Goal: Information Seeking & Learning: Learn about a topic

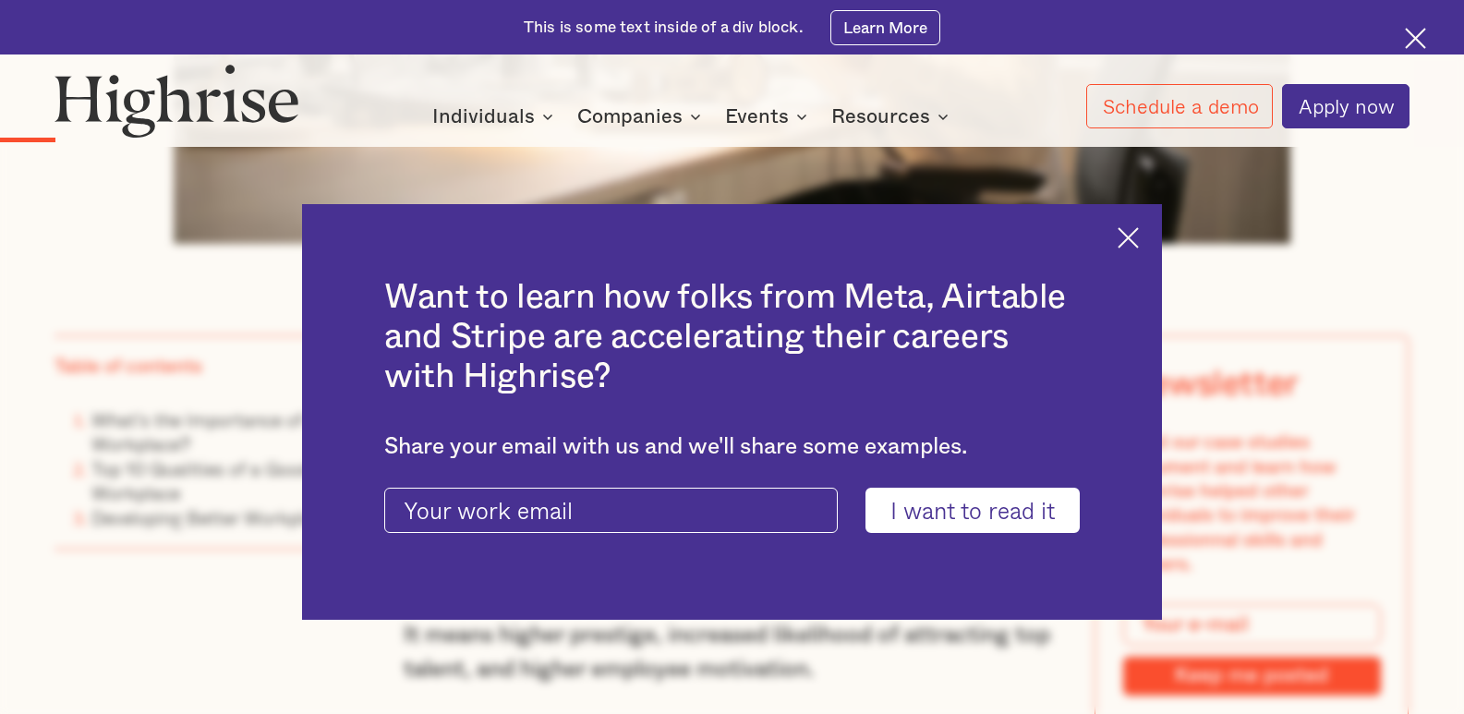
scroll to position [1225, 0]
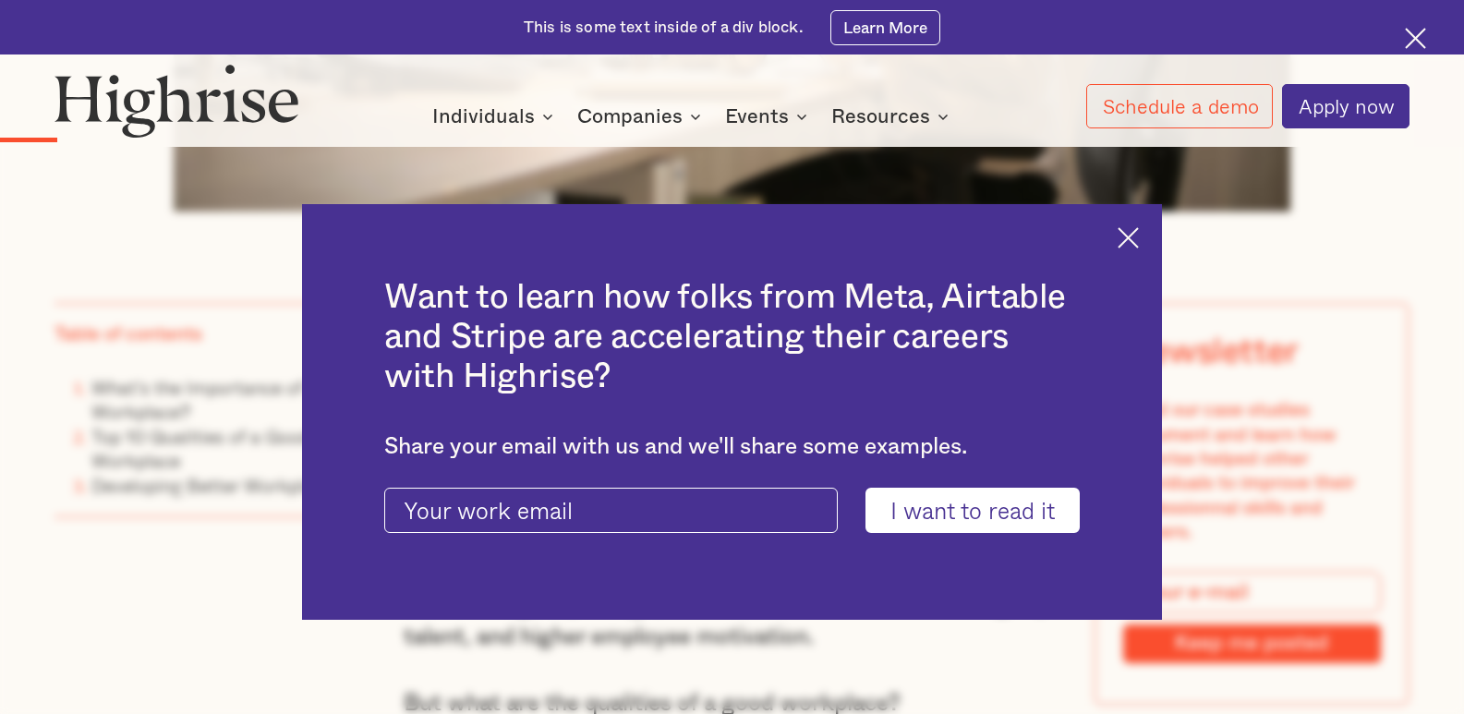
click at [1139, 234] on img at bounding box center [1127, 237] width 21 height 21
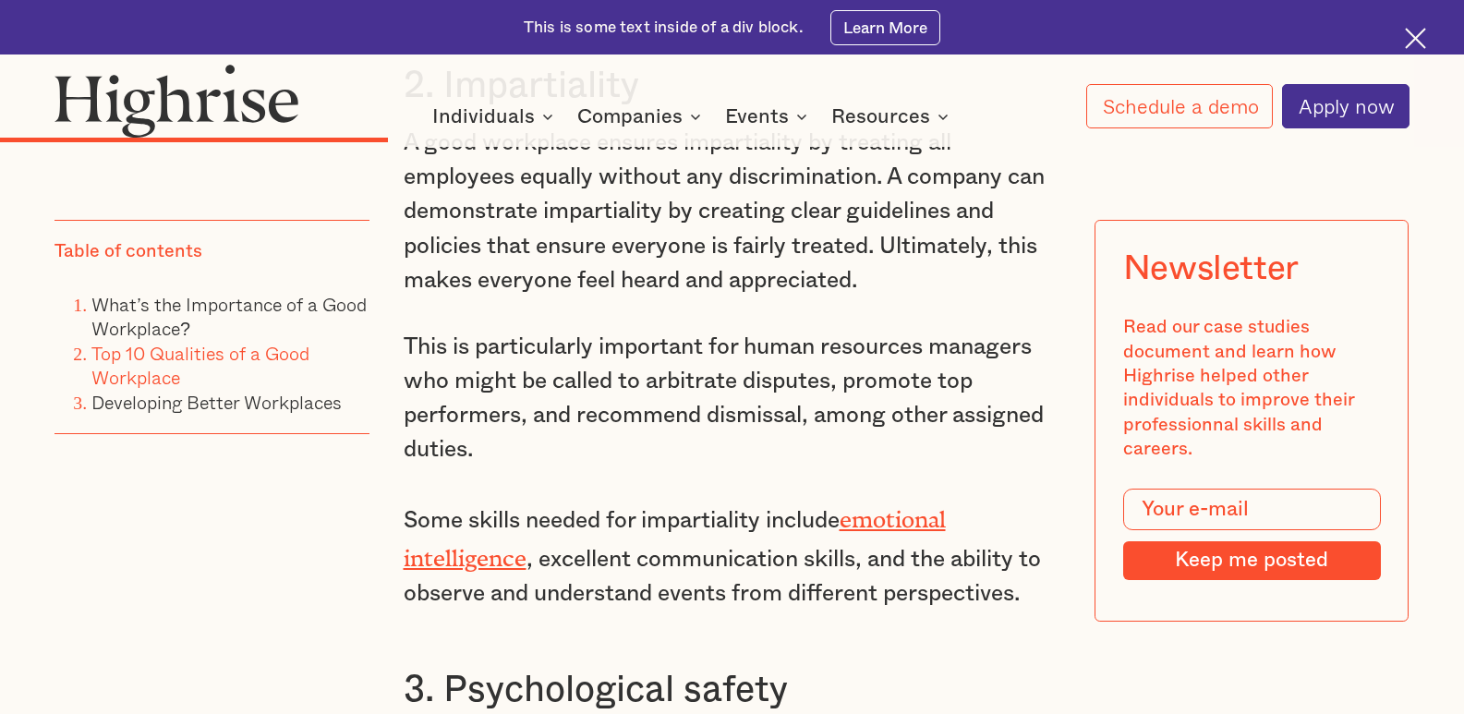
scroll to position [3585, 0]
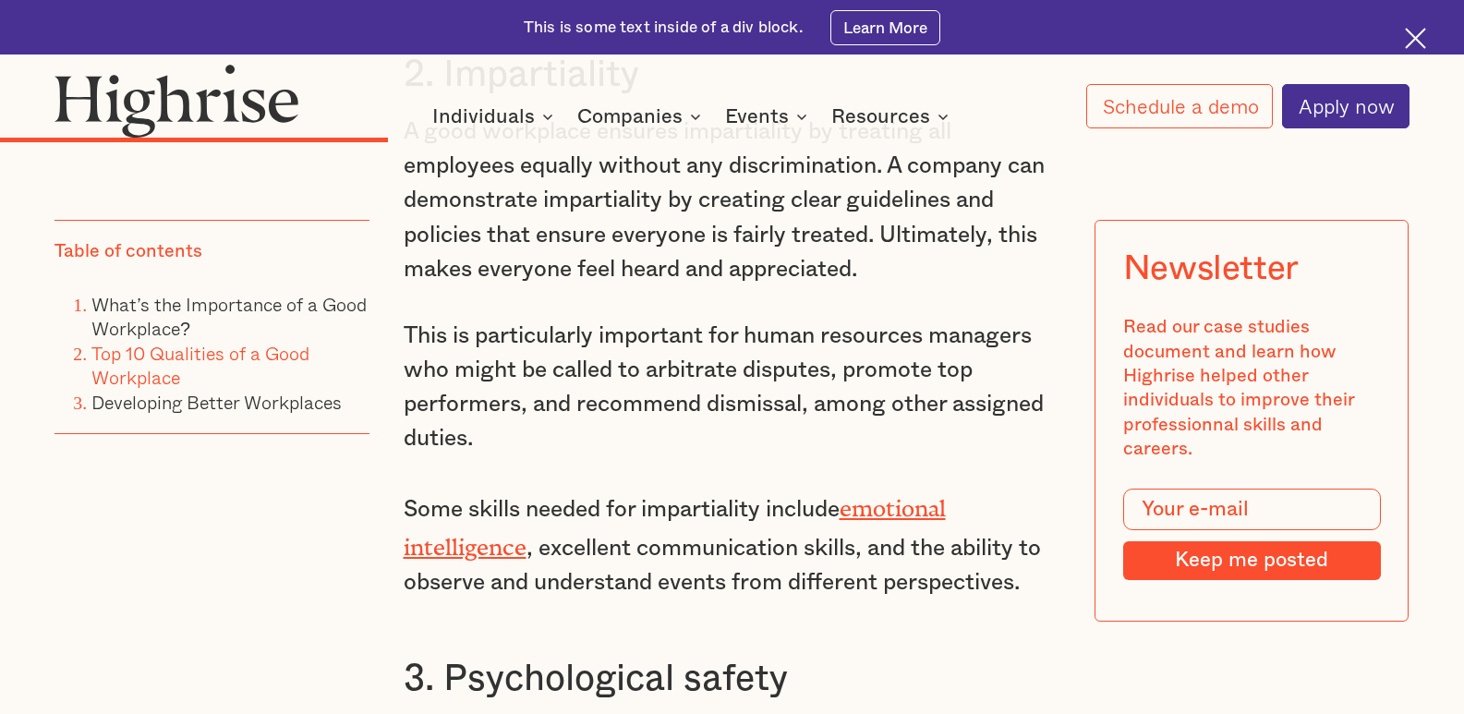
click at [924, 495] on link "emotional intelligence" at bounding box center [675, 522] width 542 height 54
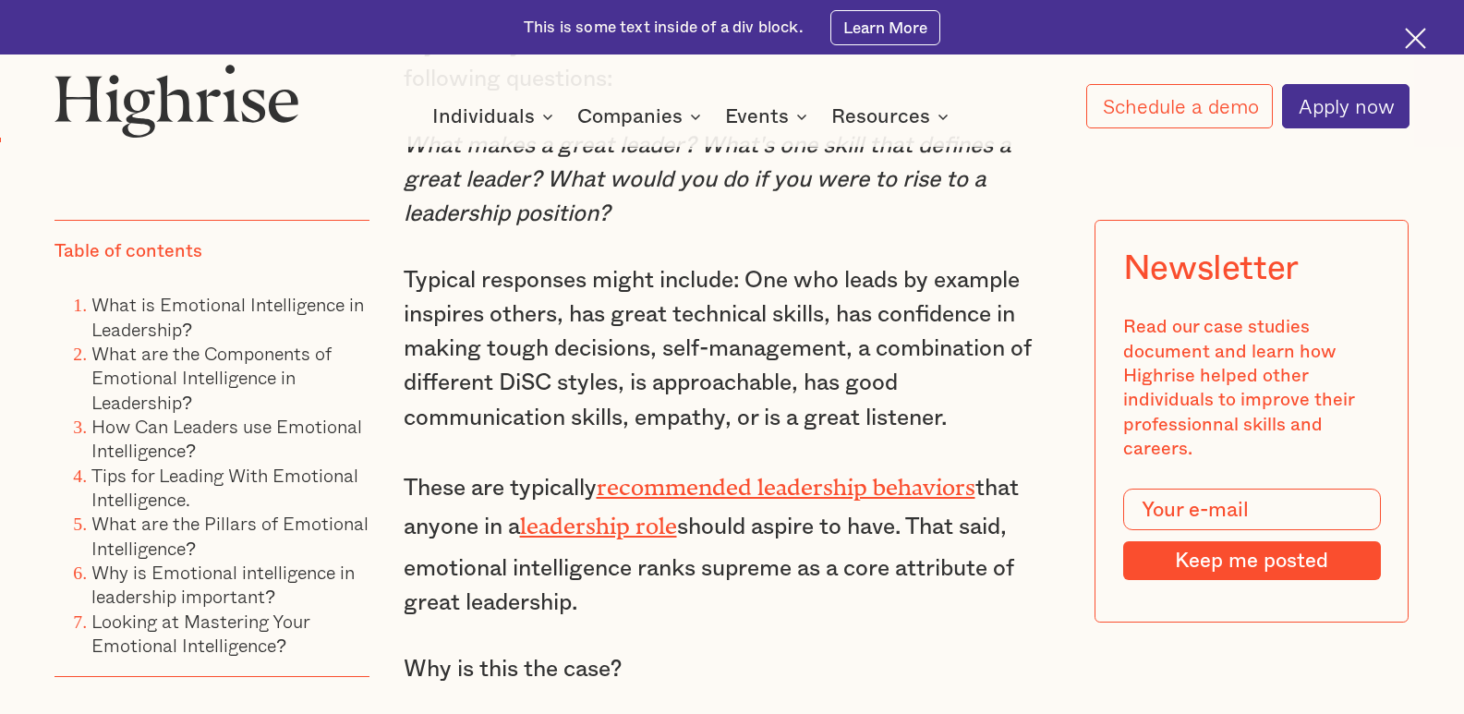
scroll to position [1464, 0]
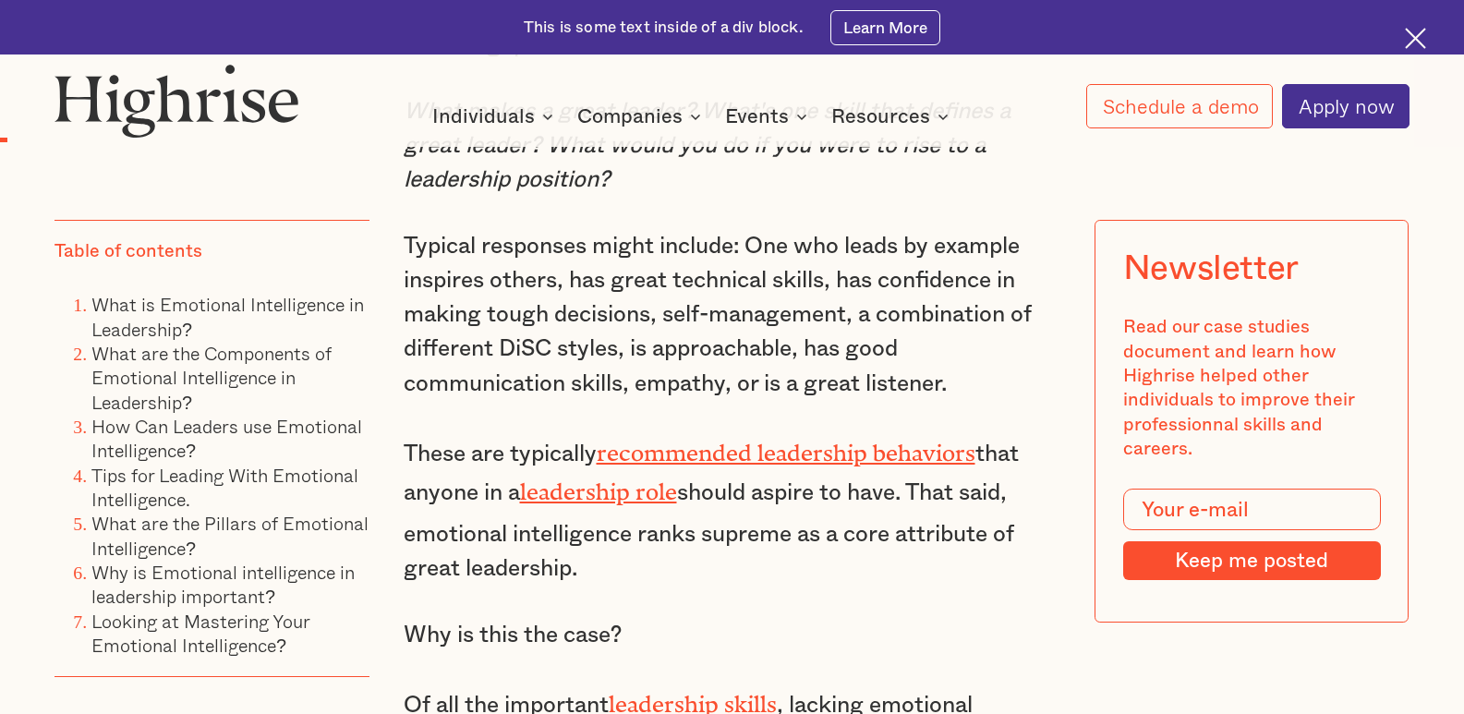
click at [744, 454] on link "recommended leadership behaviors" at bounding box center [786, 447] width 379 height 15
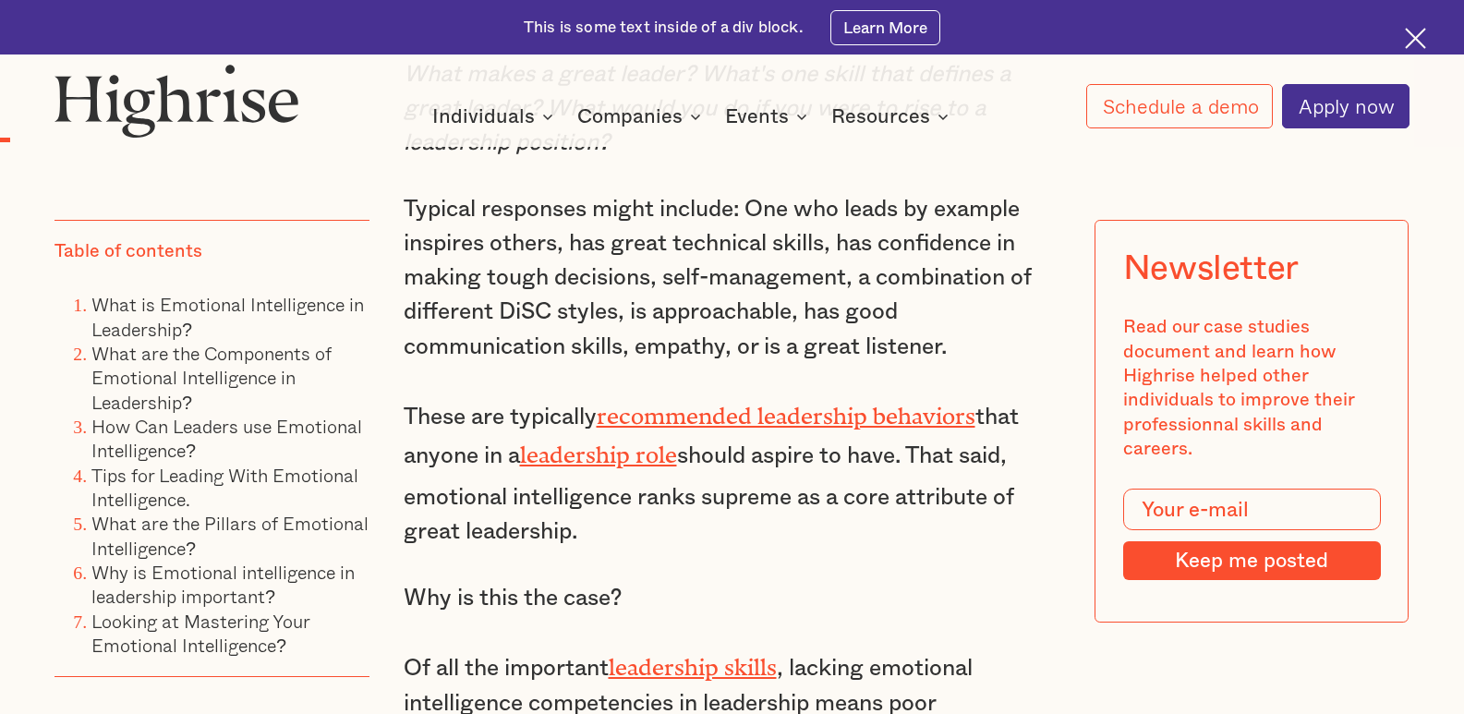
scroll to position [1537, 0]
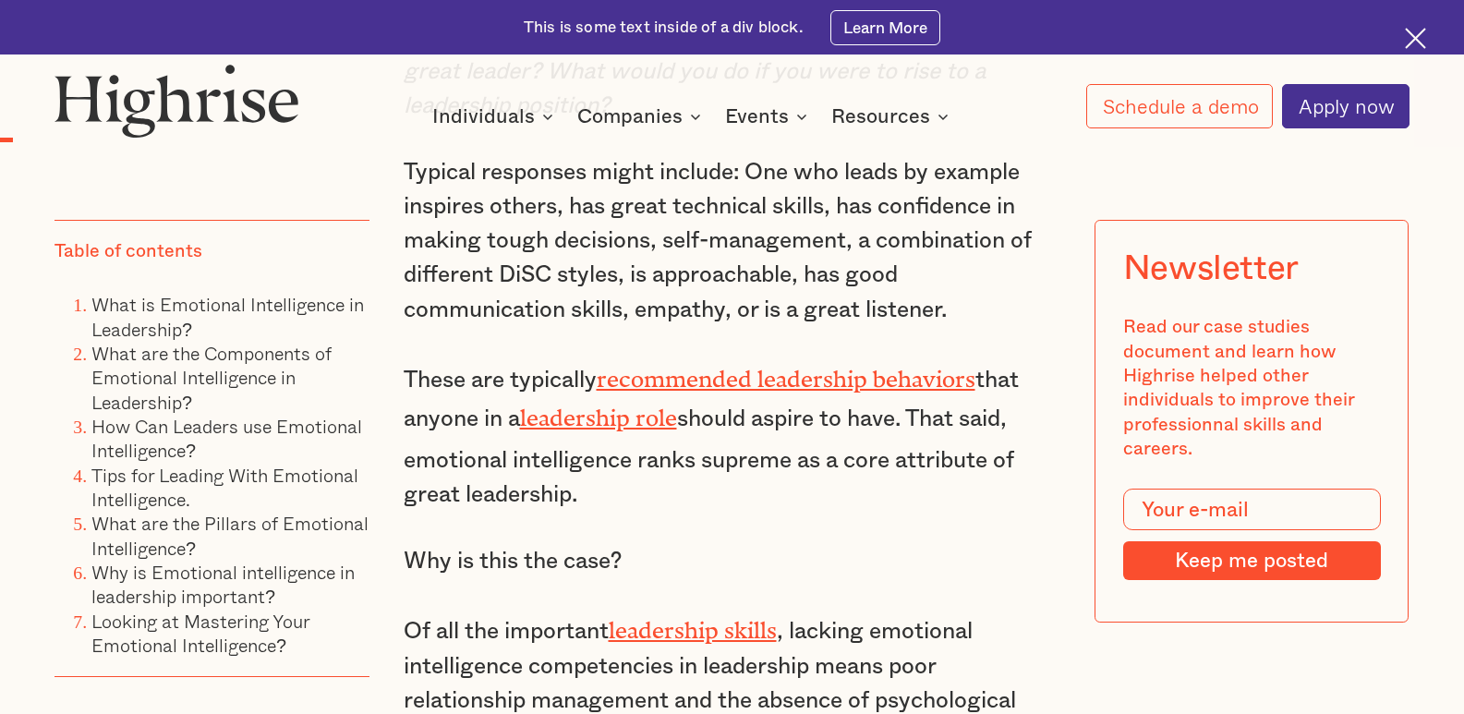
click at [717, 632] on link "leadership skills" at bounding box center [693, 624] width 168 height 15
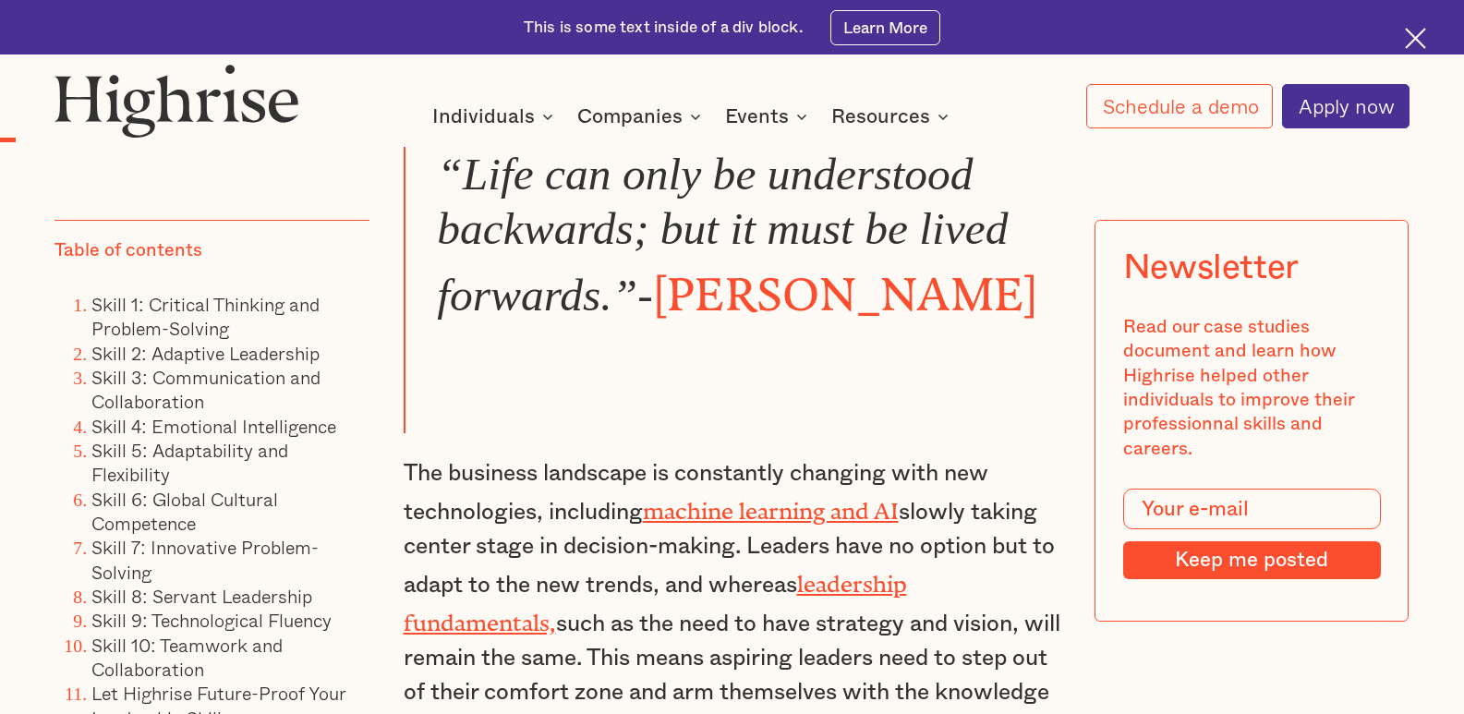
scroll to position [1155, 0]
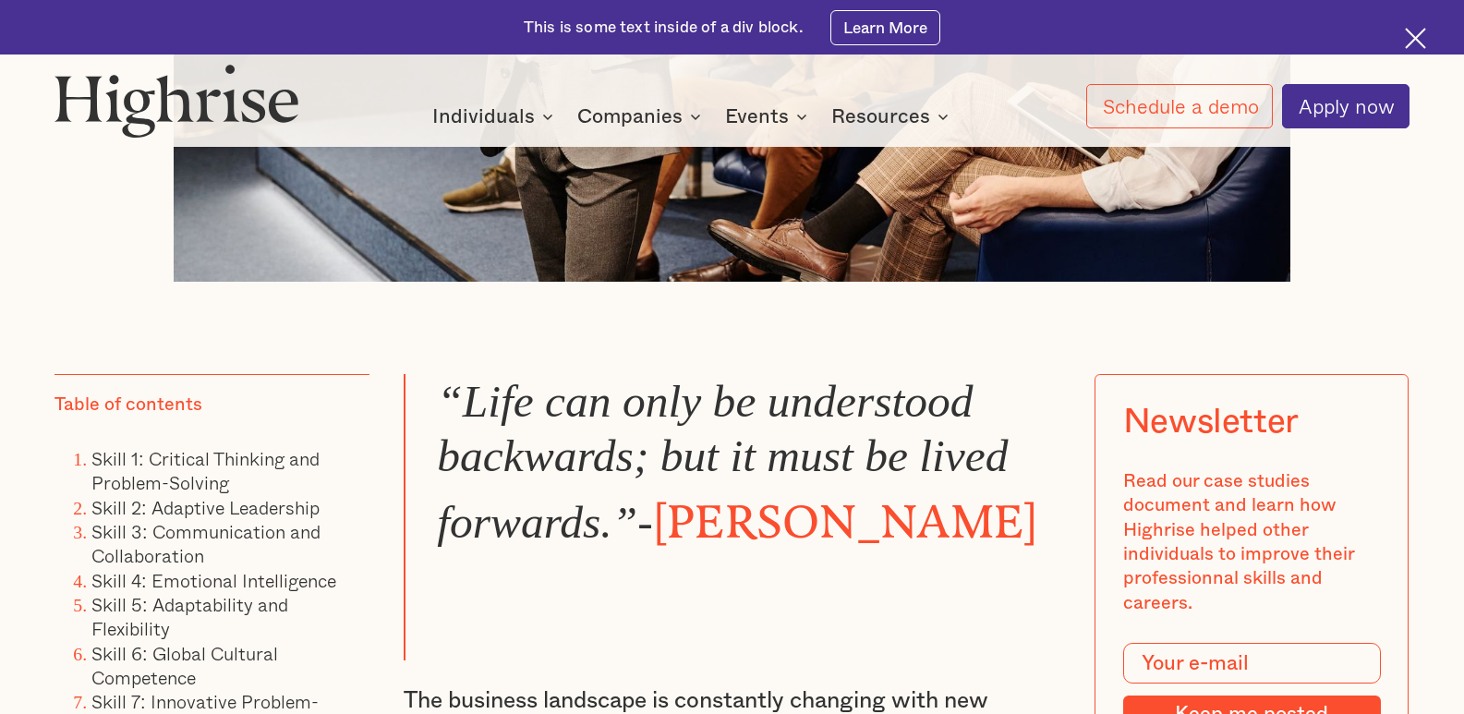
drag, startPoint x: 1468, startPoint y: 38, endPoint x: 1454, endPoint y: 87, distance: 50.9
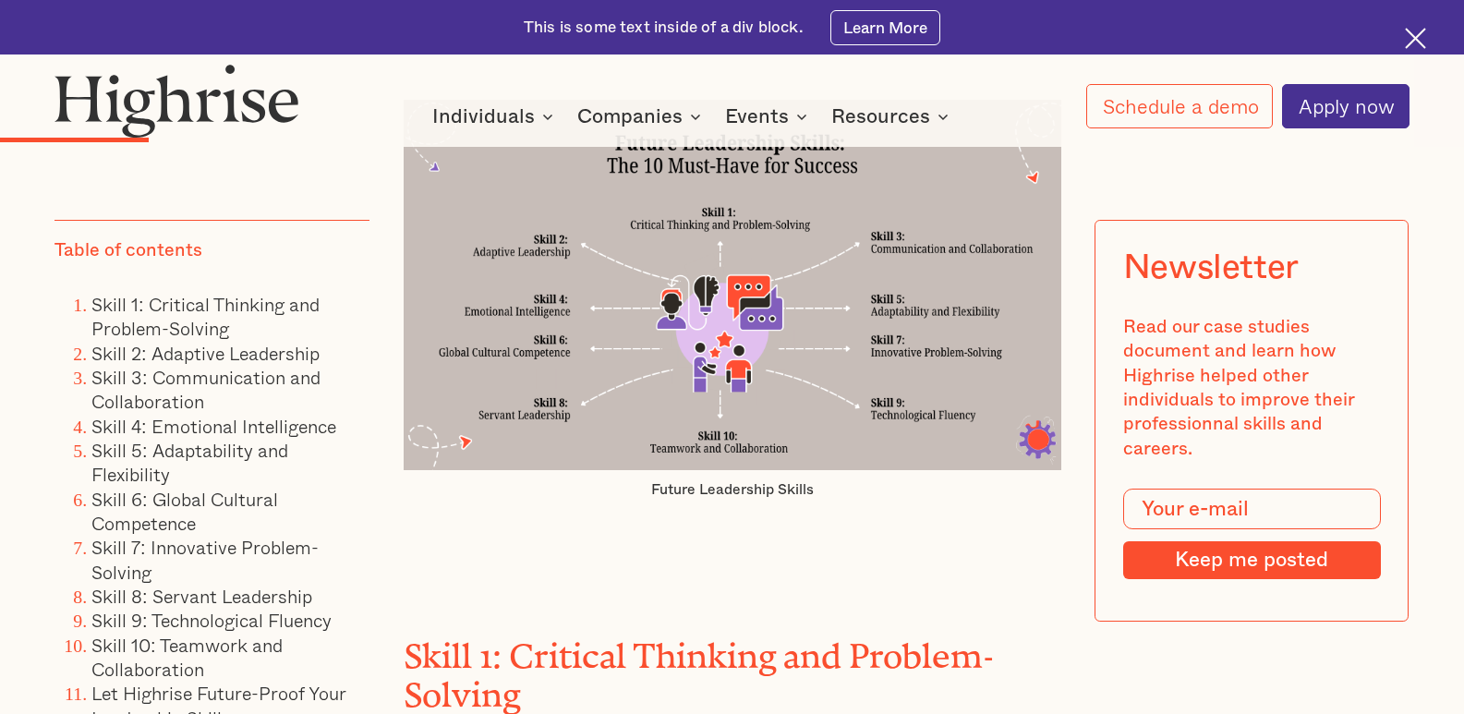
scroll to position [2623, 0]
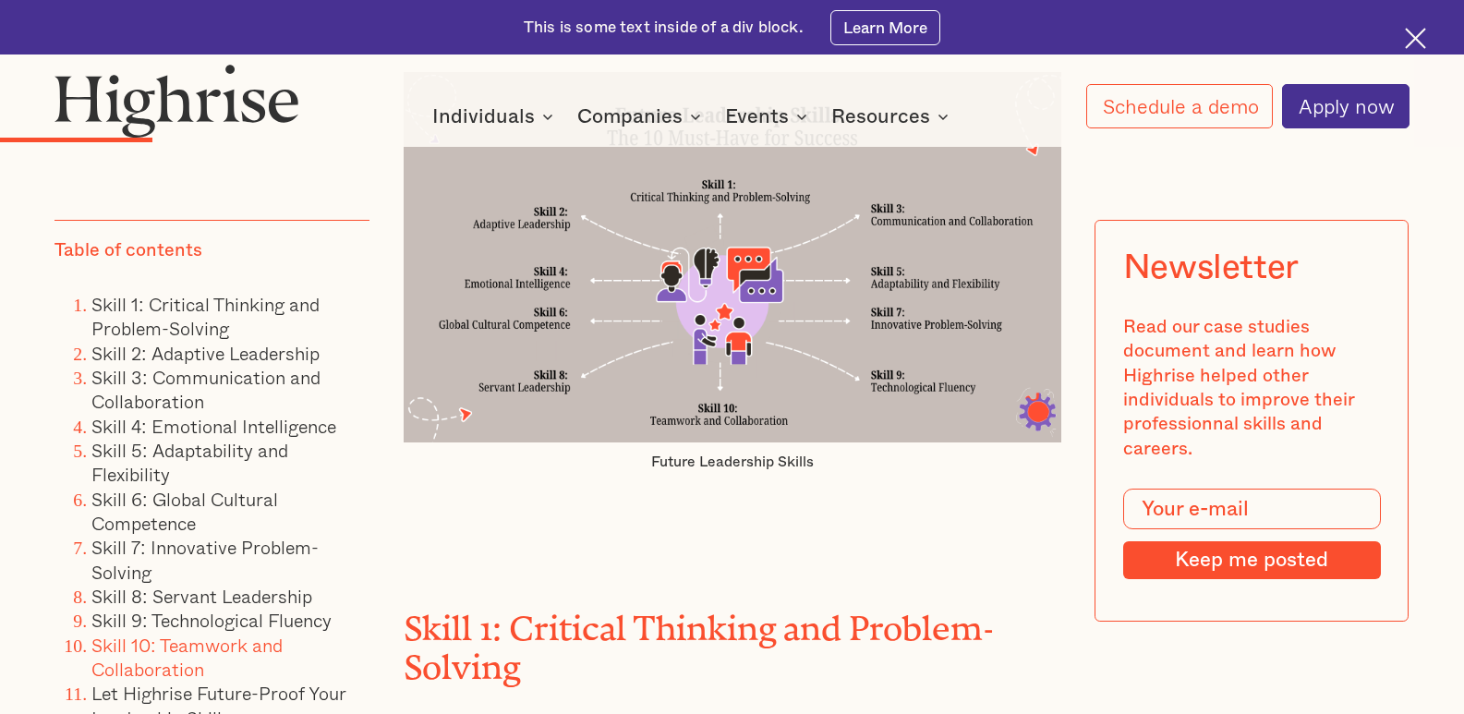
click at [196, 669] on link "Skill 10: Teamwork and Collaboration" at bounding box center [186, 657] width 191 height 53
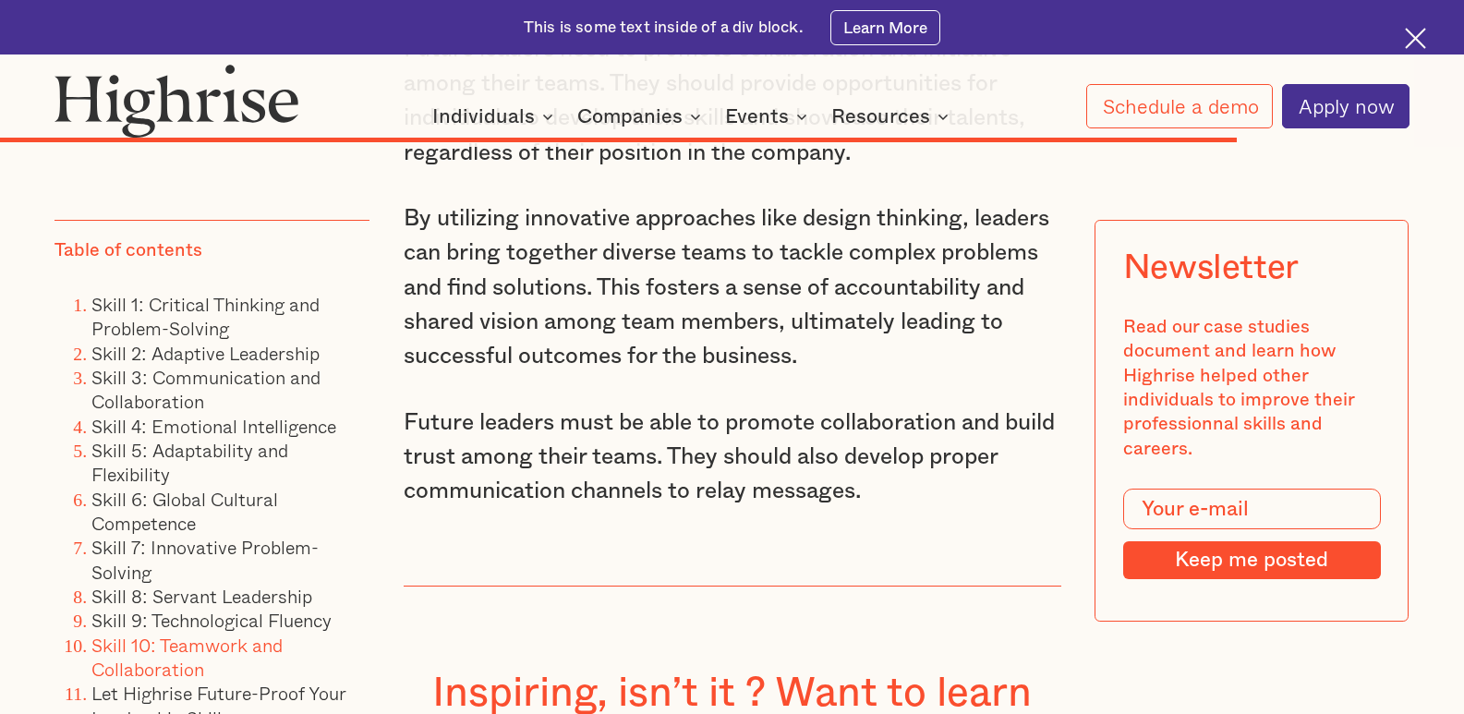
scroll to position [13375, 0]
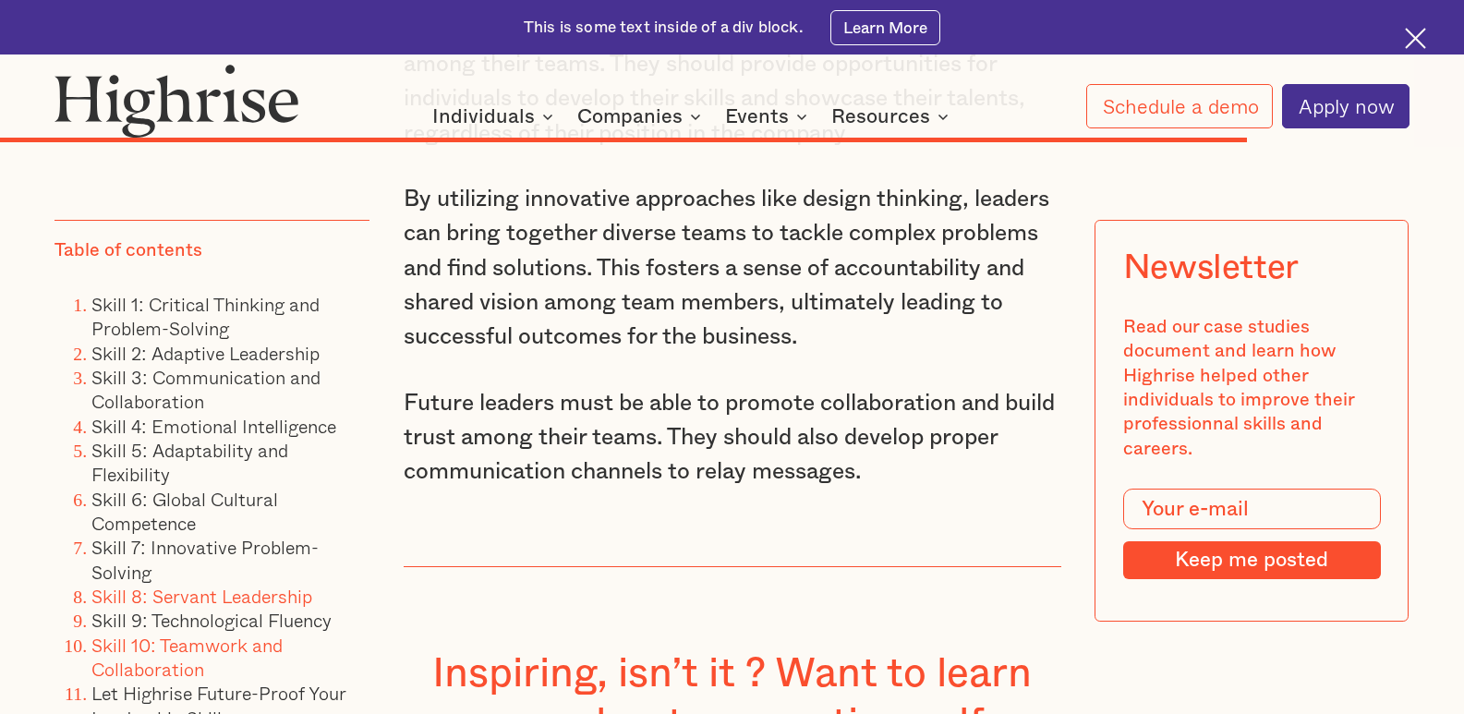
click at [244, 610] on link "Skill 8: Servant Leadership" at bounding box center [201, 596] width 221 height 29
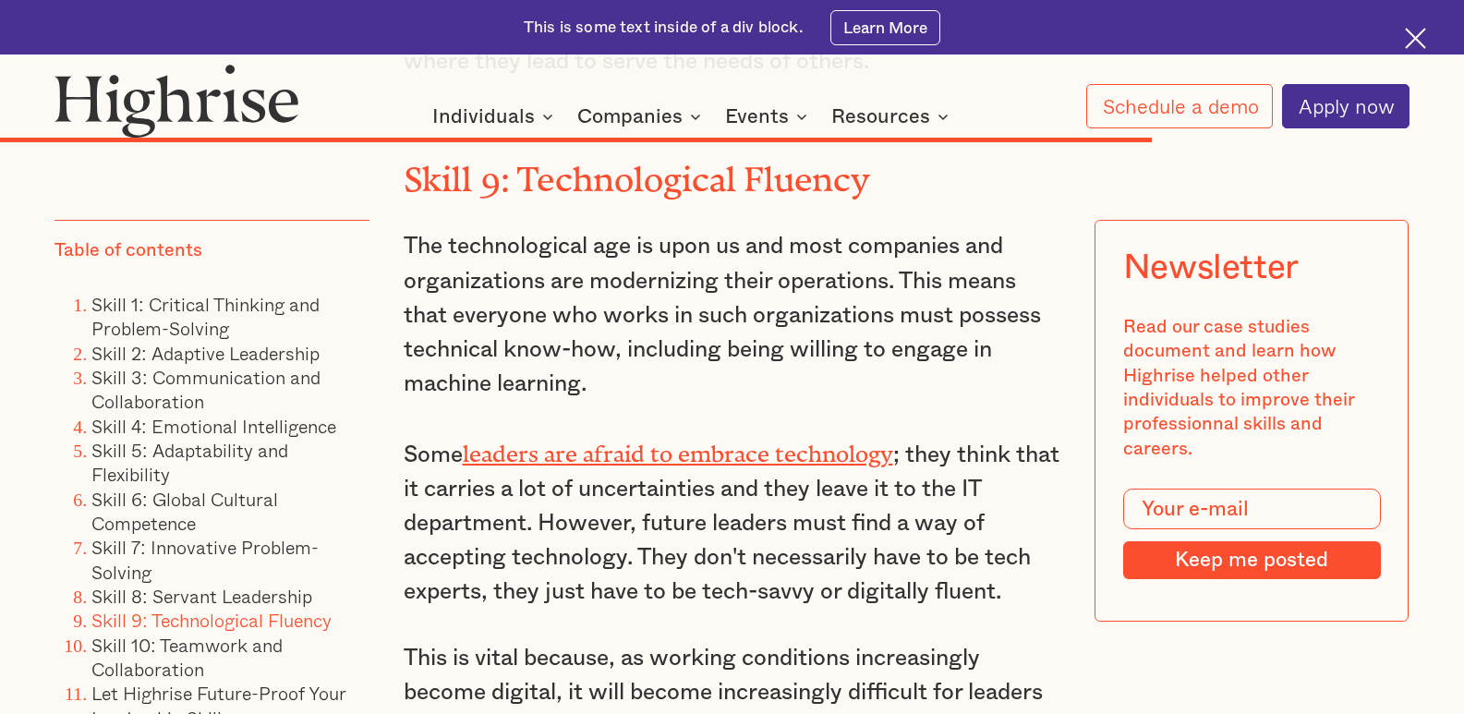
scroll to position [12551, 0]
